Goal: Information Seeking & Learning: Learn about a topic

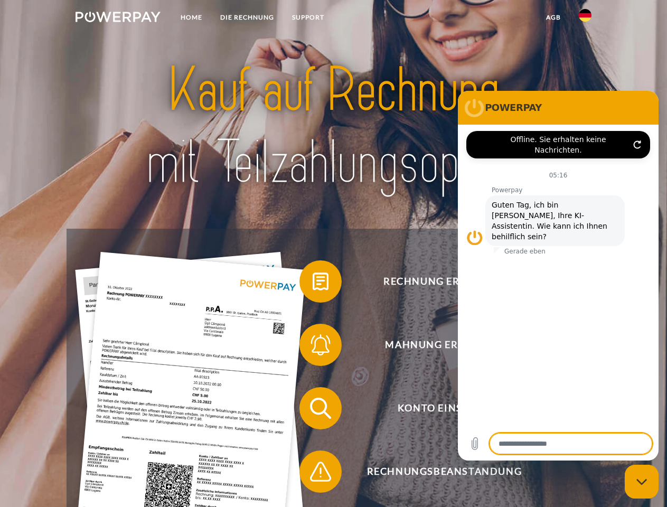
click at [118, 18] on img at bounding box center [118, 17] width 85 height 11
click at [585, 18] on img at bounding box center [585, 15] width 13 height 13
click at [553, 17] on link "agb" at bounding box center [553, 17] width 33 height 19
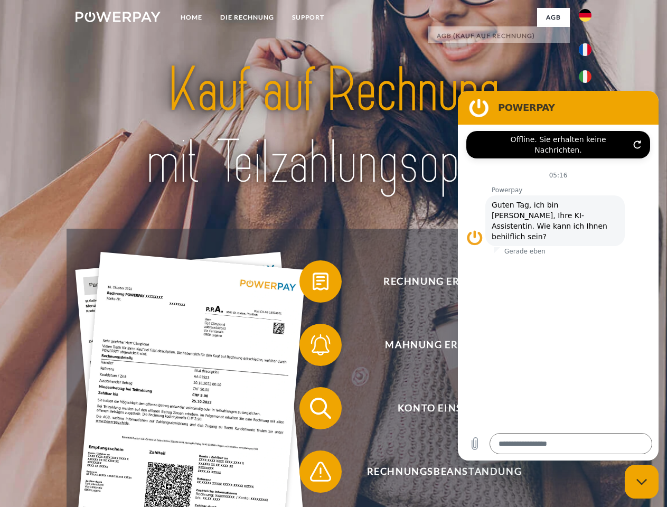
click at [313, 284] on span at bounding box center [304, 281] width 53 height 53
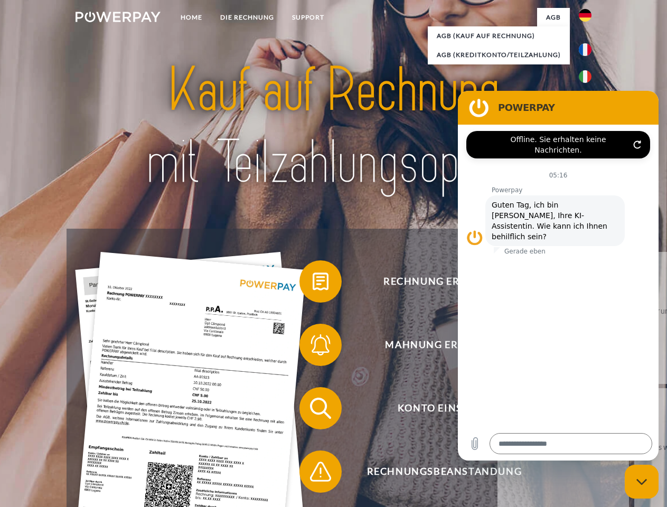
click at [313, 347] on span at bounding box center [304, 344] width 53 height 53
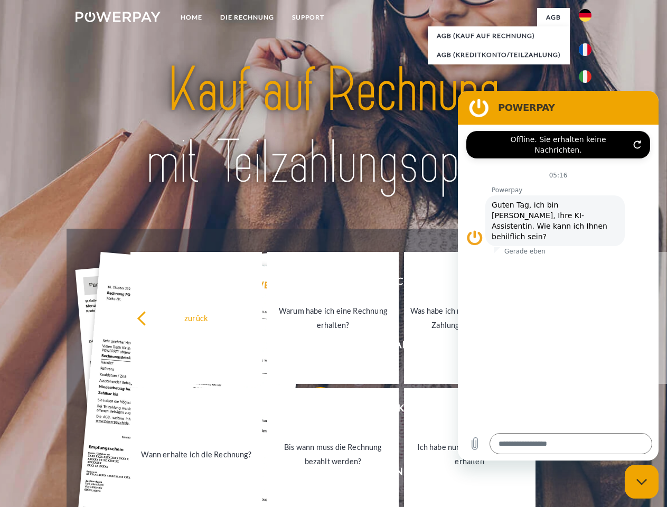
click at [313, 410] on link "Bis wann muss die Rechnung bezahlt werden?" at bounding box center [333, 454] width 132 height 132
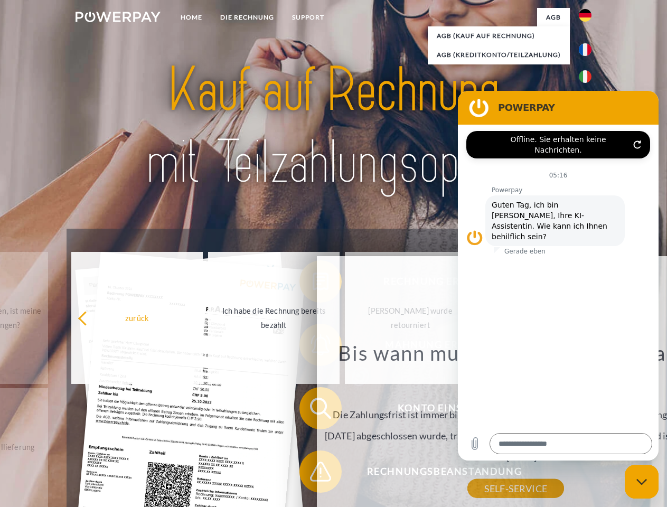
click at [313, 474] on div "zurück Warum habe ich eine Rechnung erhalten? POWERPAY ist der Rechnungsherstel…" at bounding box center [515, 401] width 427 height 303
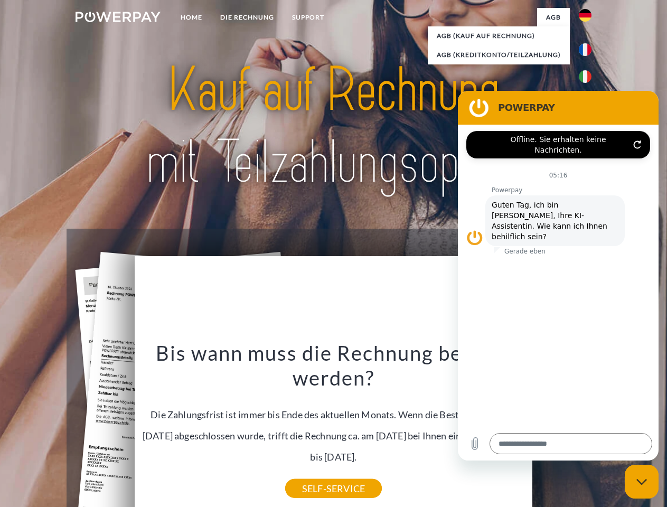
click at [642, 482] on icon "Messaging-Fenster schließen" at bounding box center [641, 482] width 11 height 7
type textarea "*"
